Goal: Check status: Check status

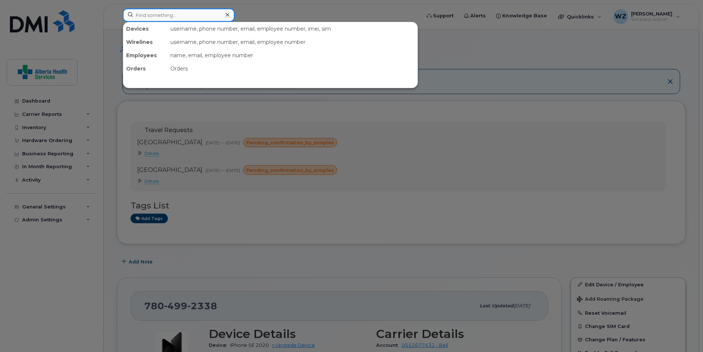
paste input "8930261020 7729468329"
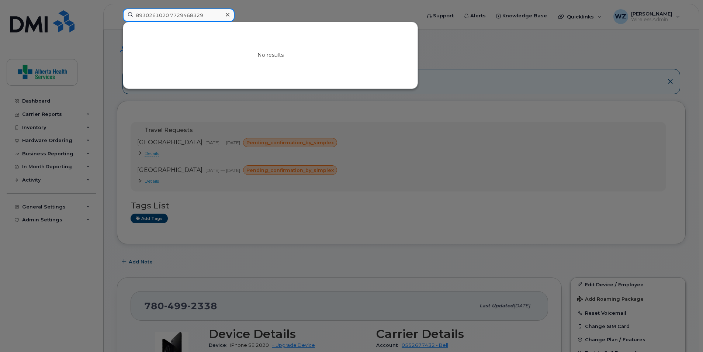
click at [170, 16] on input "8930261020 7729468329" at bounding box center [179, 14] width 112 height 13
drag, startPoint x: 208, startPoint y: 15, endPoint x: 103, endPoint y: 20, distance: 105.2
click at [117, 20] on div "89302610207729468329 No results" at bounding box center [269, 16] width 305 height 16
type input "89302610207729468329"
click at [227, 15] on icon at bounding box center [228, 15] width 4 height 6
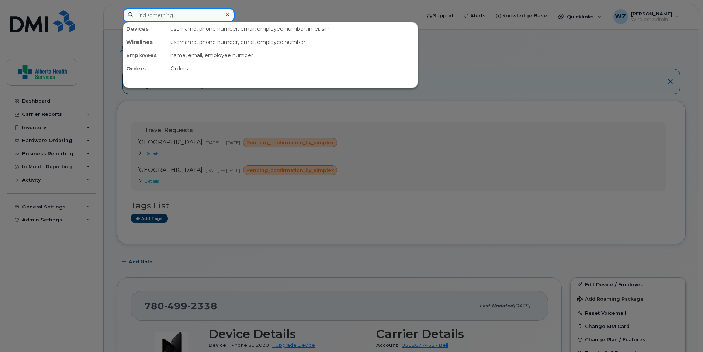
paste input "JHN7FJQ2J3"
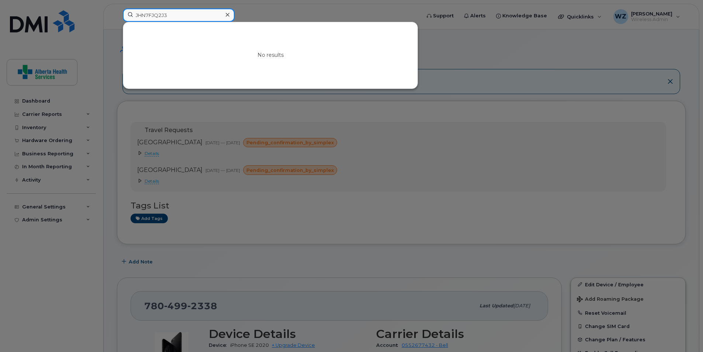
type input "JHN7FJQ2J3"
click at [227, 15] on icon at bounding box center [228, 15] width 4 height 6
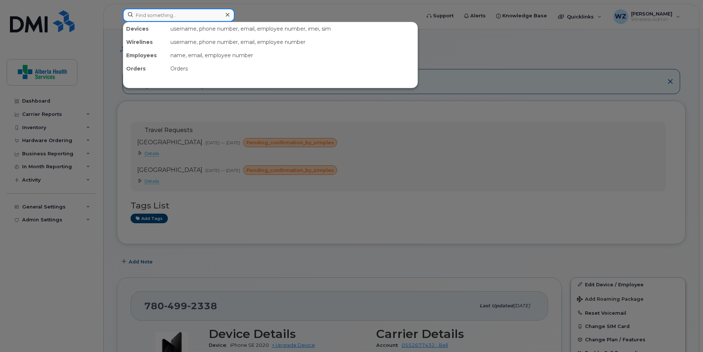
paste input "358229306339030"
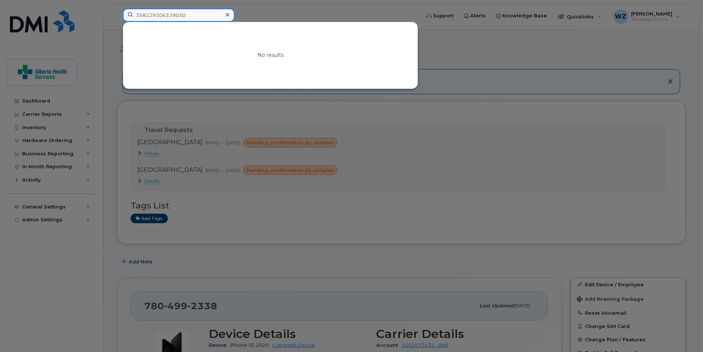
type input "358229306339030"
click at [226, 15] on icon at bounding box center [228, 15] width 4 height 6
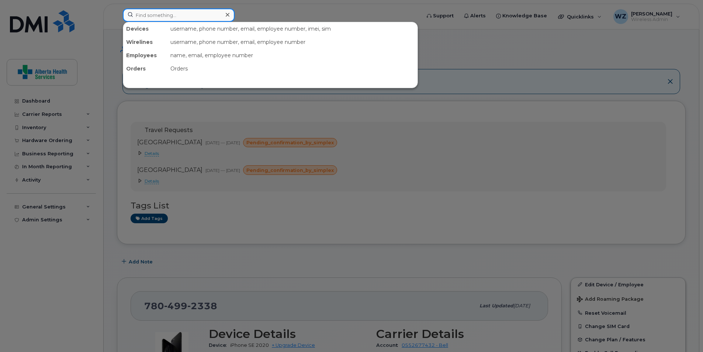
paste input "8930261020 7729468329"
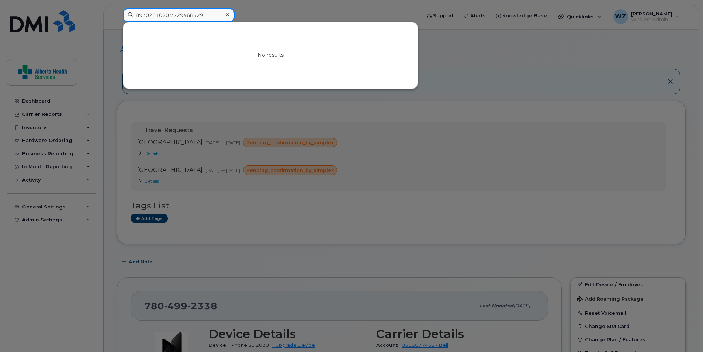
click at [173, 14] on input "8930261020 7729468329" at bounding box center [179, 14] width 112 height 13
type input "89302610207729468329"
click at [344, 114] on div at bounding box center [351, 176] width 703 height 352
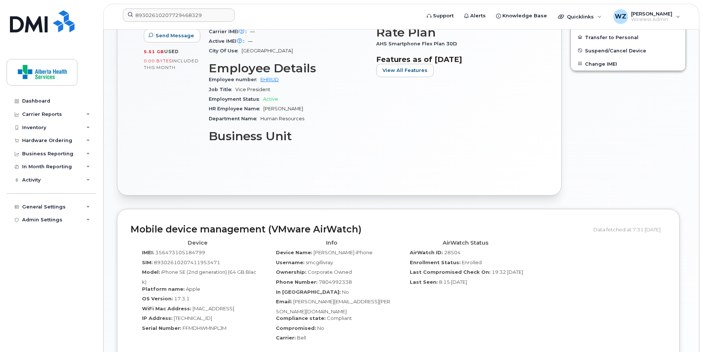
scroll to position [479, 0]
